Goal: Find specific page/section: Find specific page/section

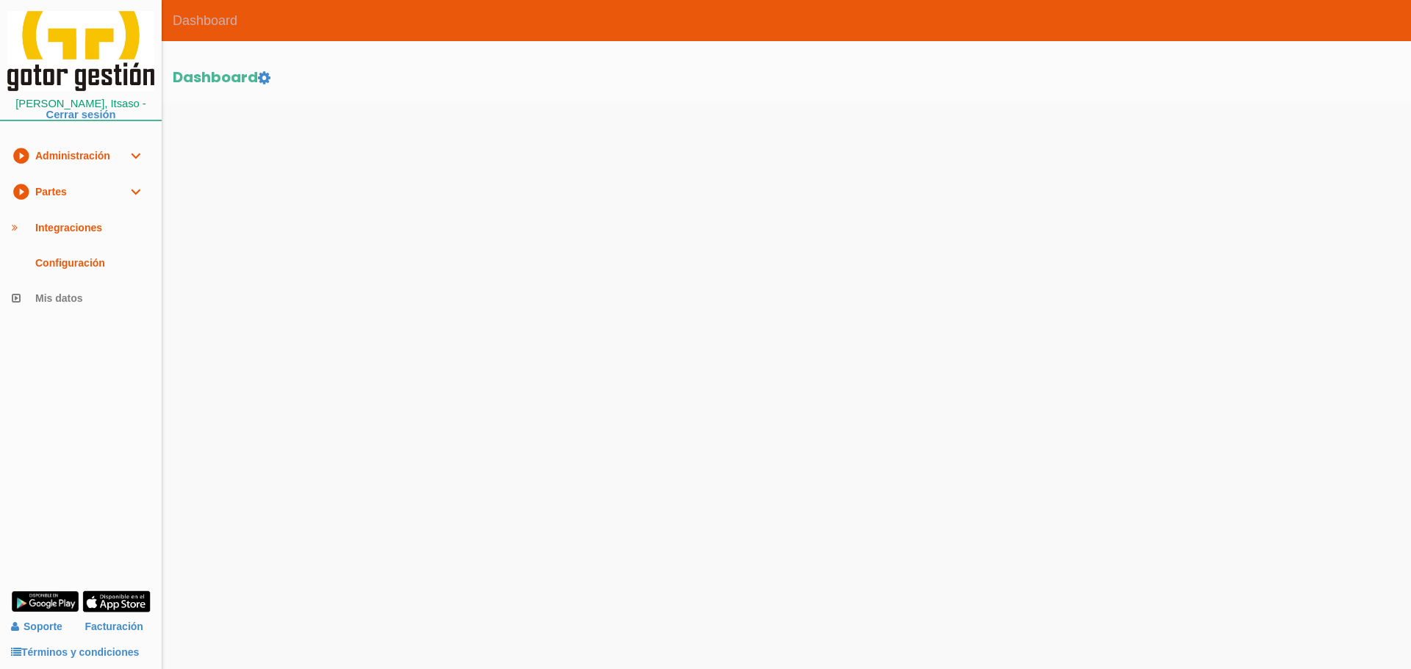
click at [70, 191] on link "play_circle_filled Partes expand_more" at bounding box center [81, 192] width 162 height 36
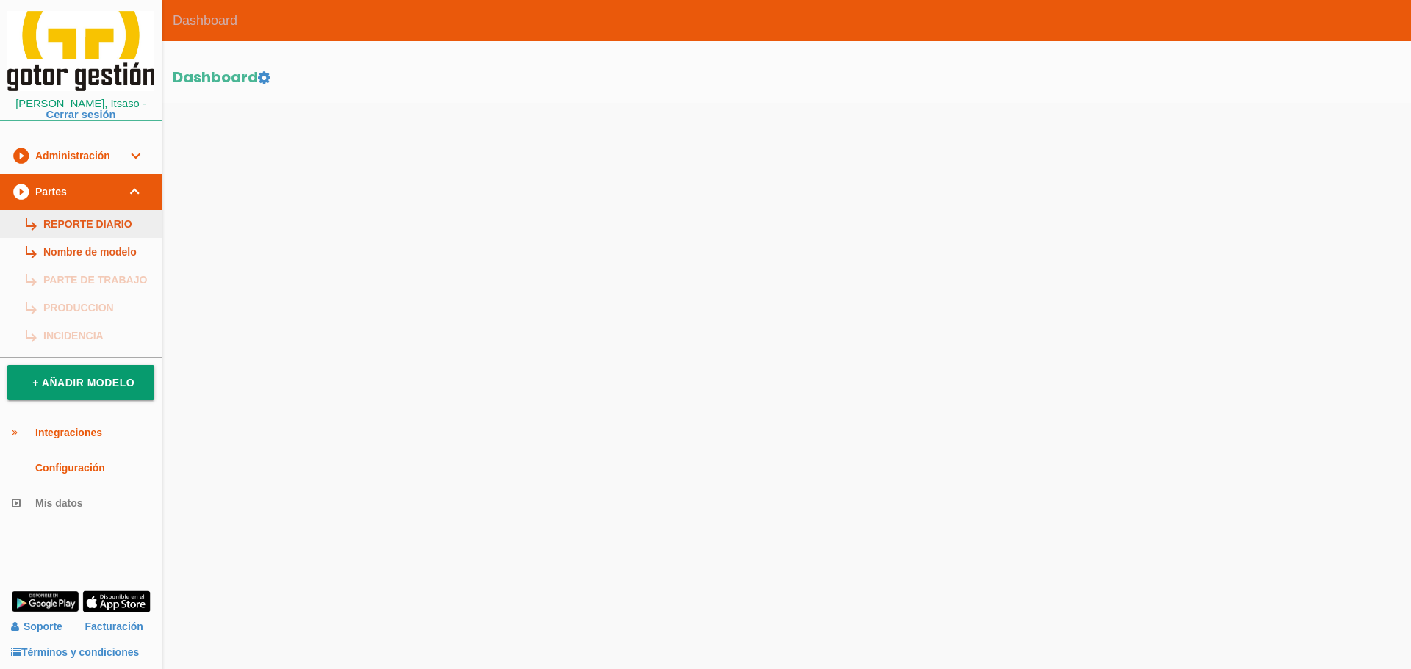
click at [76, 225] on link "subdirectory_arrow_right REPORTE DIARIO" at bounding box center [81, 224] width 162 height 28
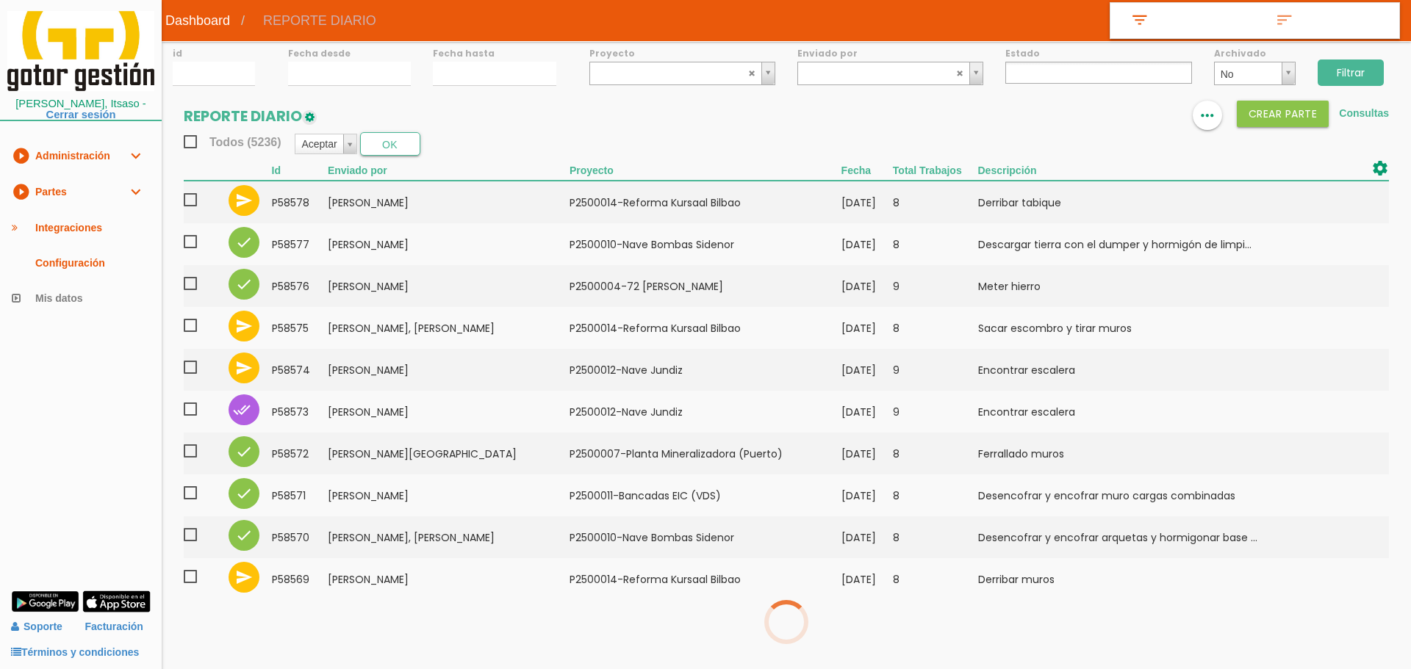
select select
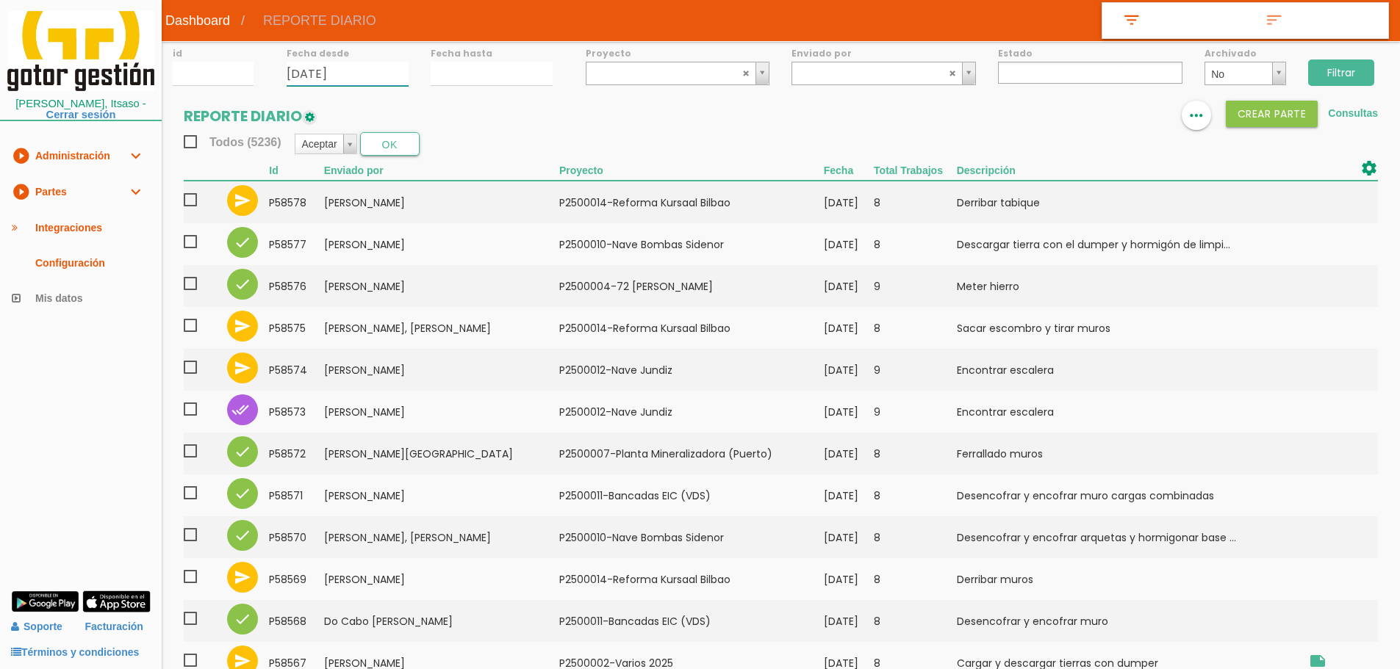
click at [356, 76] on input "25/08/2025" at bounding box center [348, 74] width 122 height 24
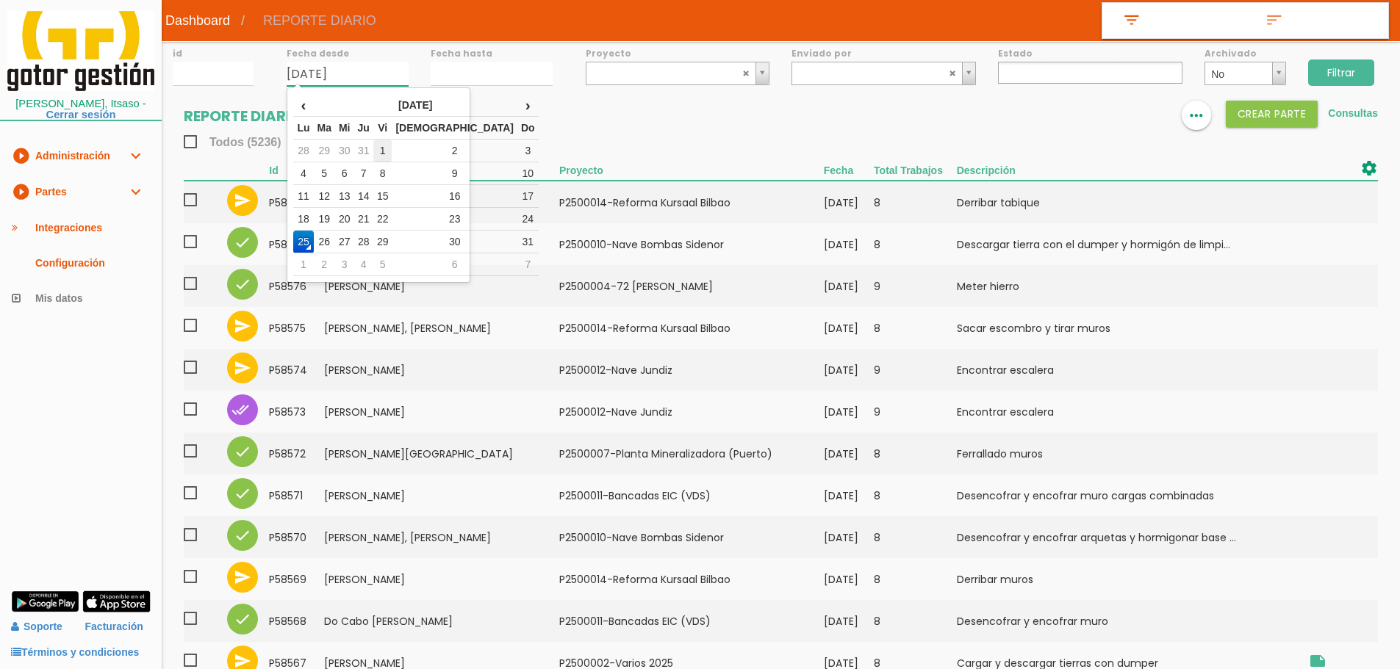
click at [392, 145] on td "1" at bounding box center [382, 151] width 19 height 23
type input "01/08/2025"
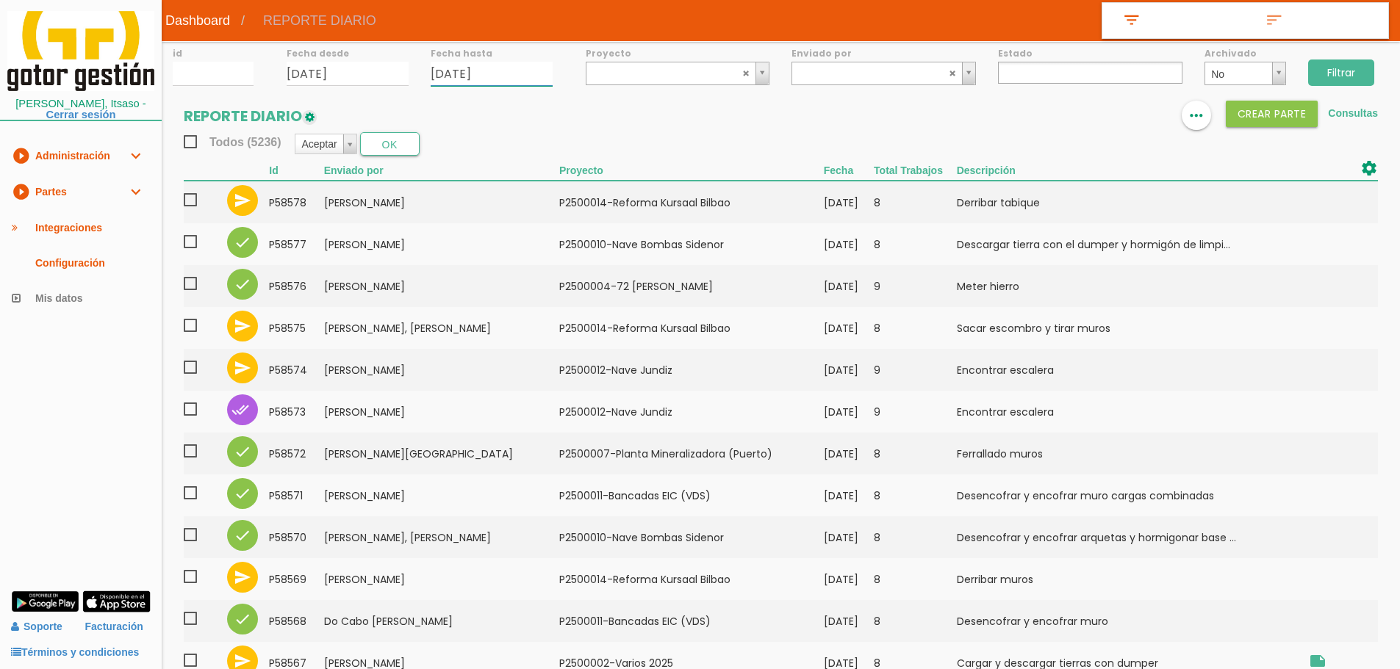
click at [453, 74] on input "25/08/2025" at bounding box center [492, 74] width 122 height 24
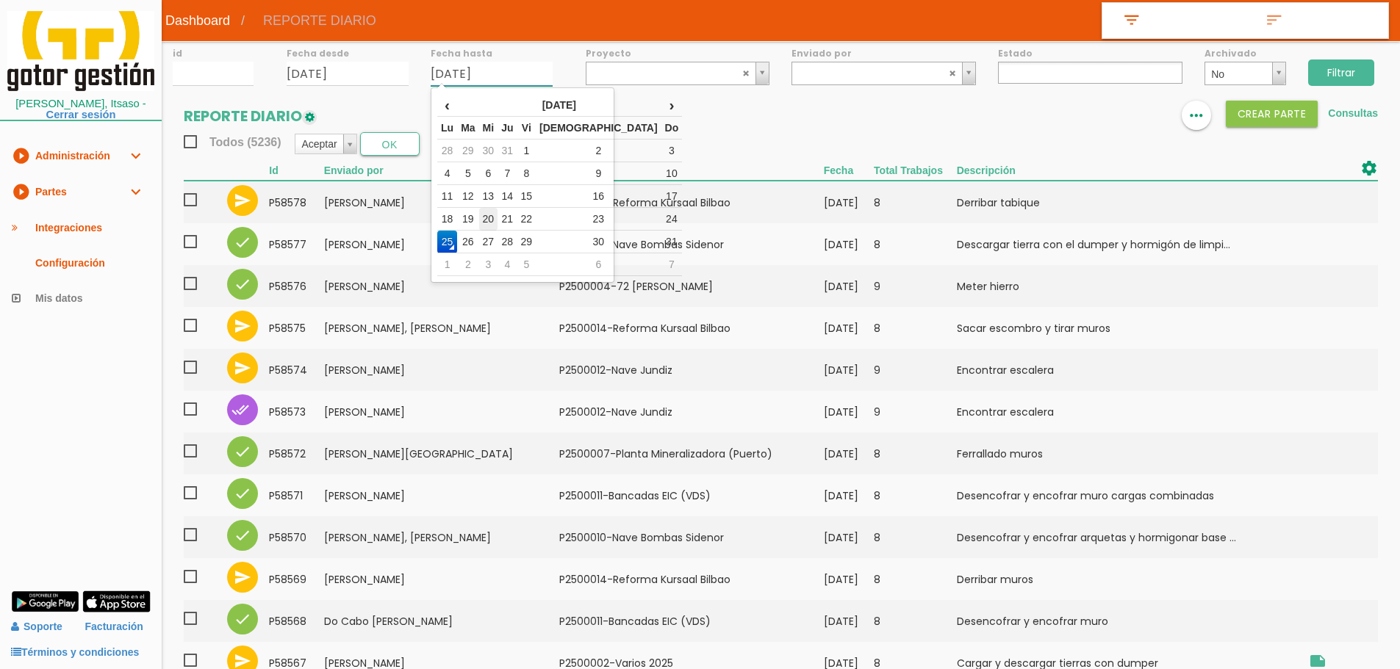
click at [498, 215] on td "20" at bounding box center [488, 219] width 19 height 23
type input "20/08/2025"
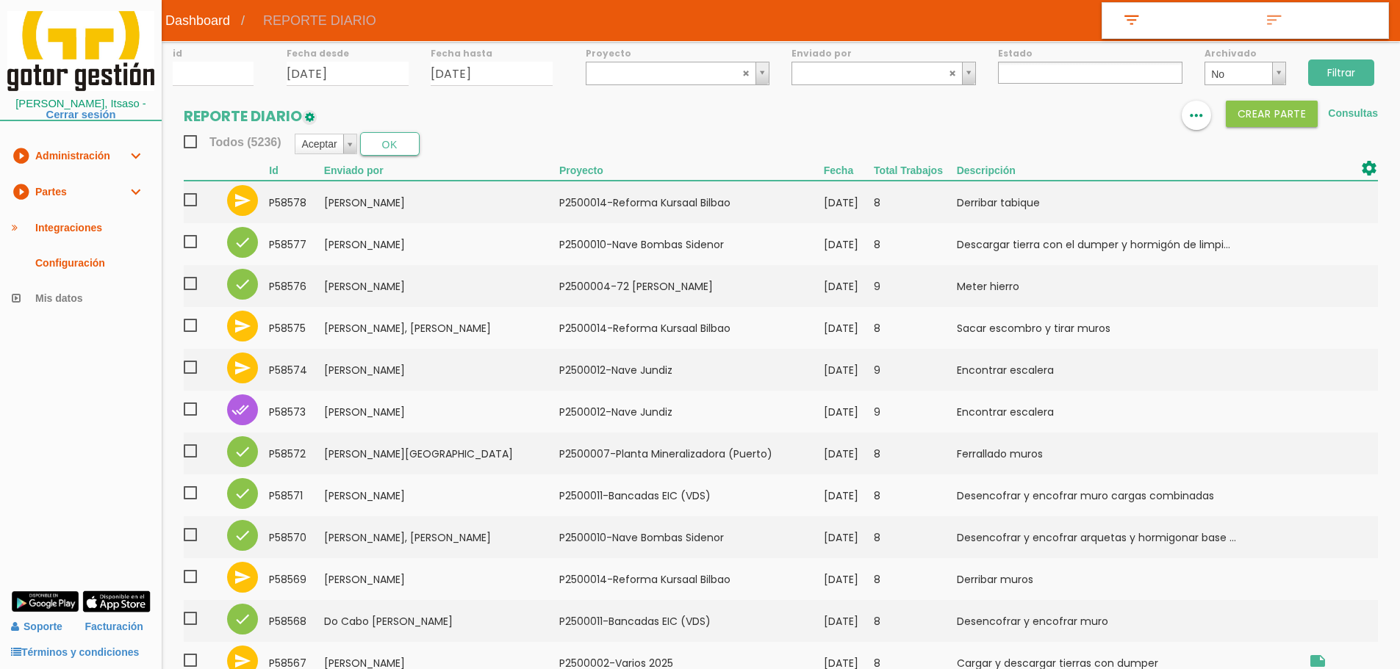
click at [1035, 76] on ul at bounding box center [1090, 73] width 184 height 22
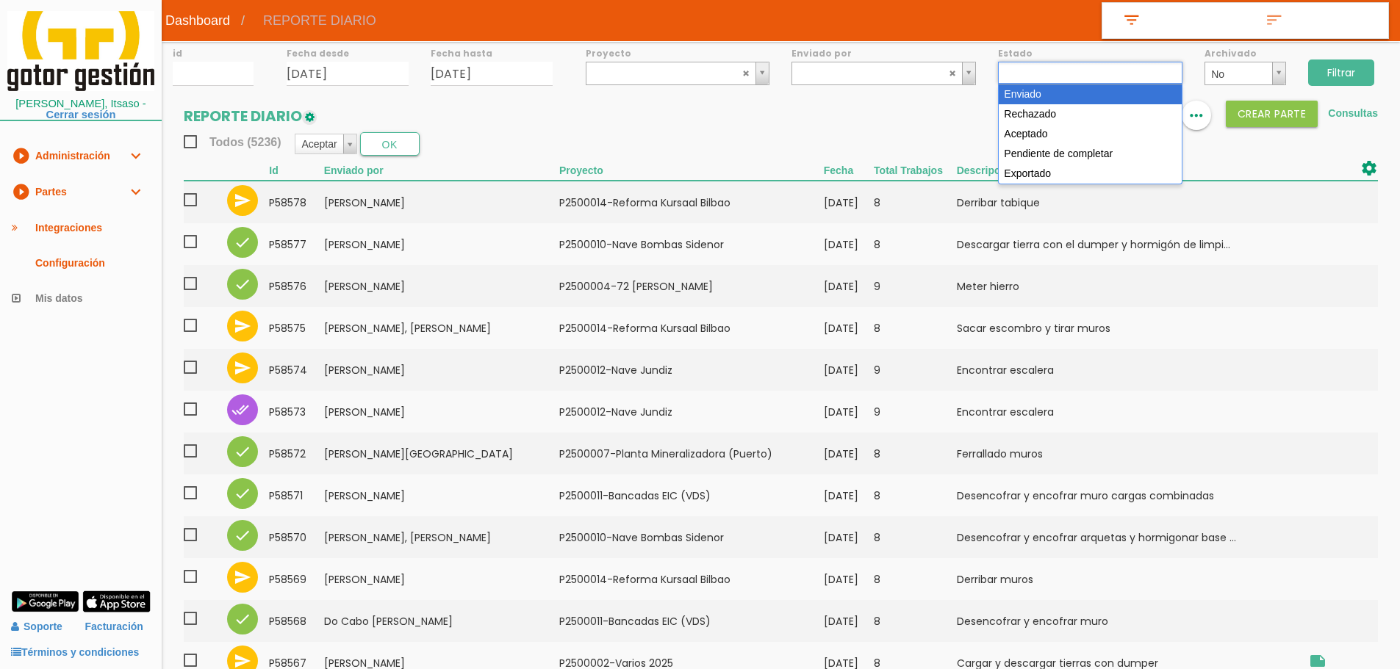
select select "1"
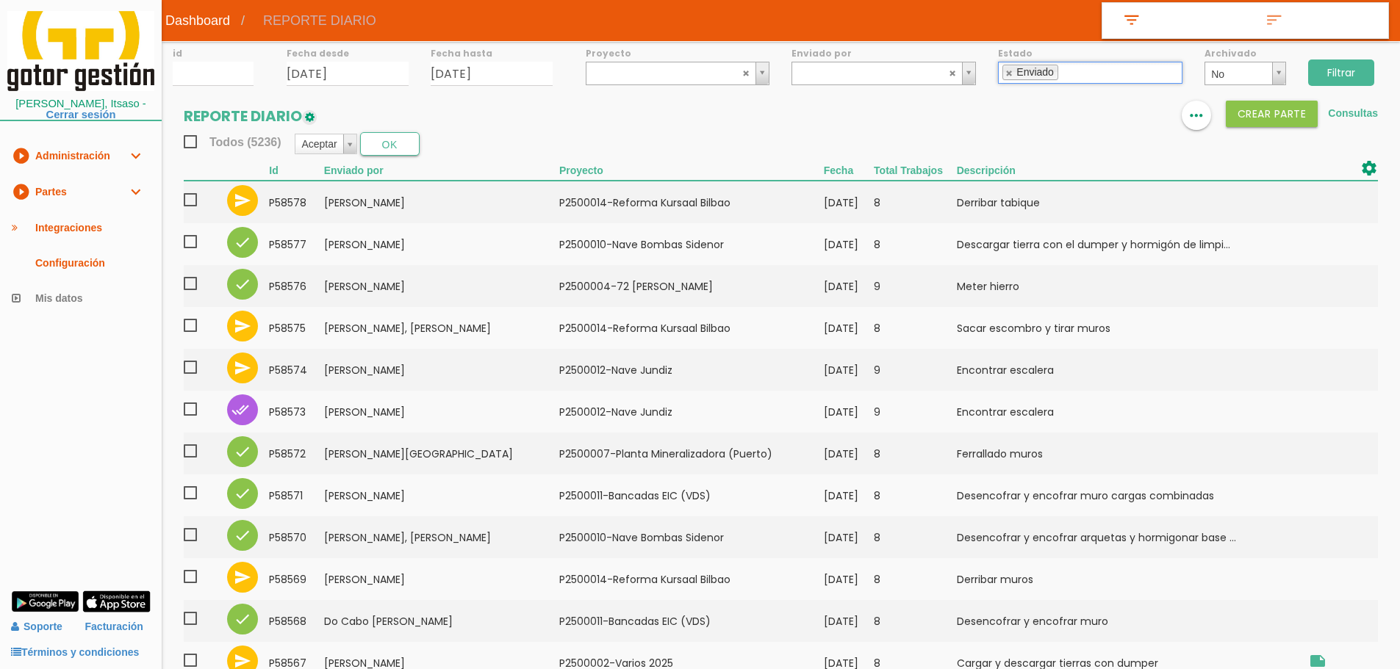
click at [1344, 73] on input "Filtrar" at bounding box center [1341, 73] width 66 height 26
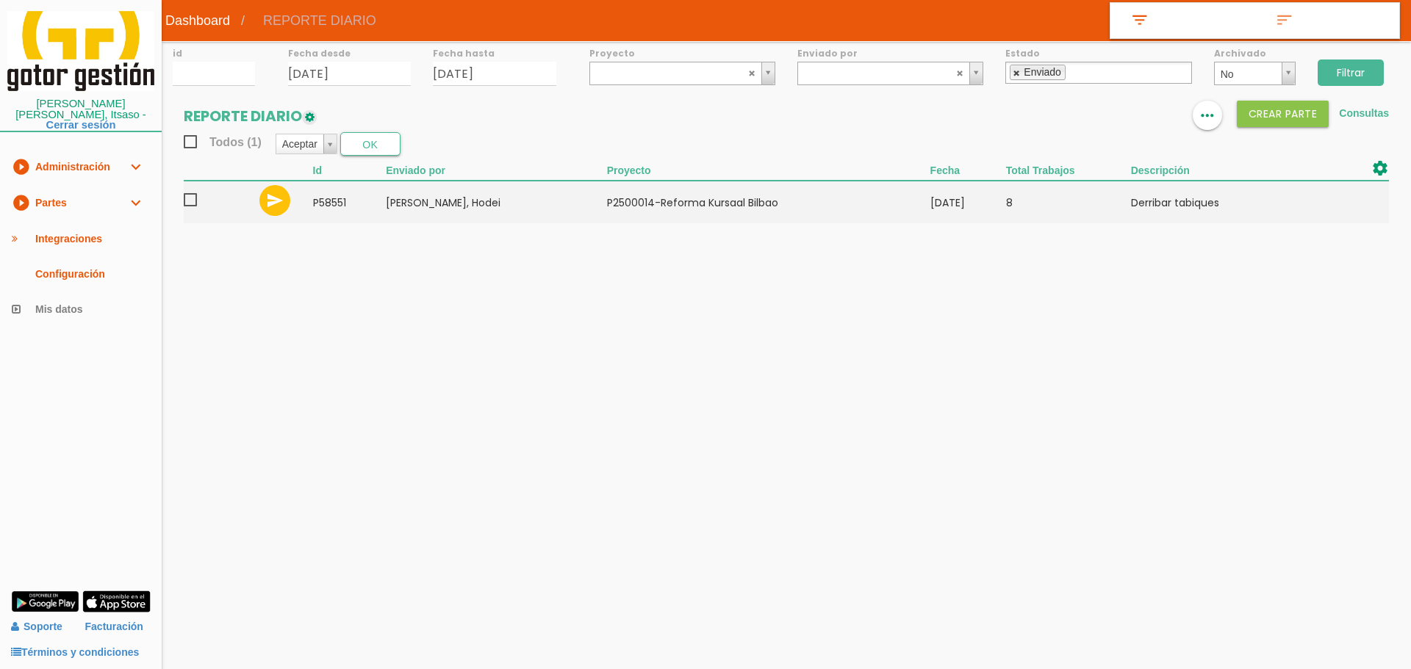
click at [1018, 76] on link at bounding box center [1016, 73] width 9 height 10
select select
drag, startPoint x: 653, startPoint y: 522, endPoint x: 1047, endPoint y: 26, distance: 632.7
click at [653, 519] on body "menu Dashboard REPORTE DIARIO" at bounding box center [705, 334] width 1411 height 669
